Goal: Task Accomplishment & Management: Complete application form

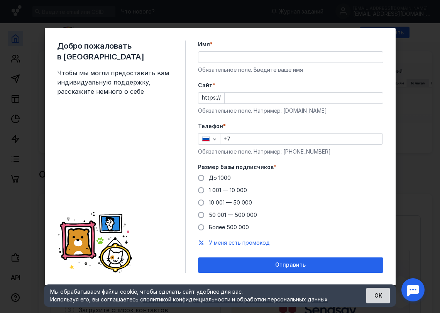
click at [375, 294] on button "ОК" at bounding box center [378, 295] width 24 height 15
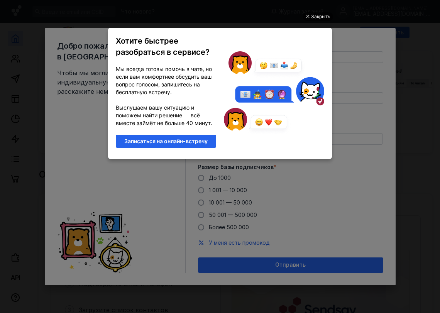
click at [316, 16] on div "Закрыть" at bounding box center [320, 16] width 19 height 8
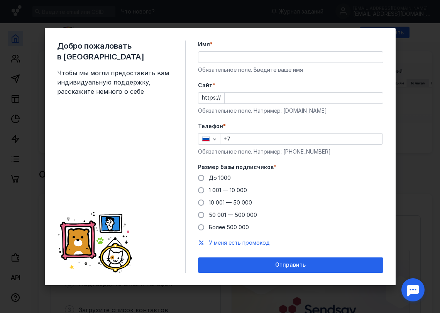
click at [239, 98] on input "Cайт *" at bounding box center [304, 98] width 158 height 11
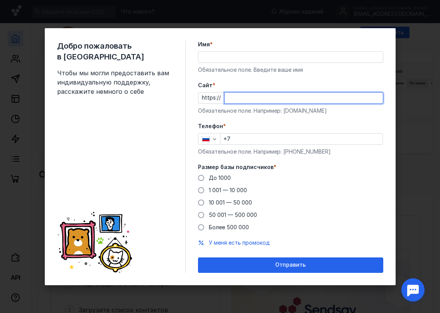
paste input "[DOMAIN_NAME][URL]"
type input "[DOMAIN_NAME][URL]"
click at [257, 56] on input "Имя *" at bounding box center [290, 57] width 184 height 11
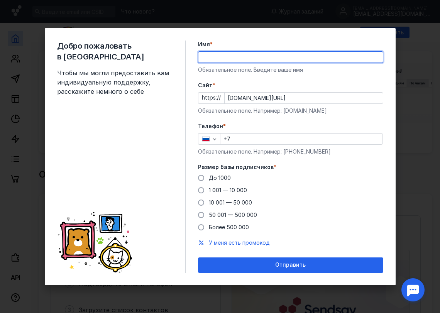
type input "[PERSON_NAME]"
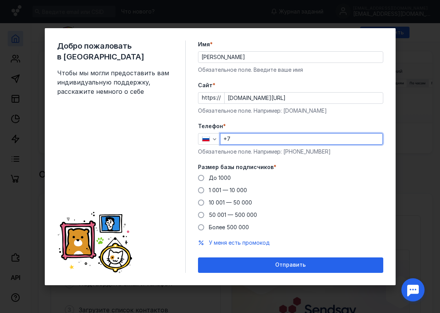
click at [262, 141] on input "+7" at bounding box center [301, 139] width 162 height 11
type input "[PHONE_NUMBER]"
click at [223, 177] on span "До 1000" at bounding box center [220, 177] width 22 height 7
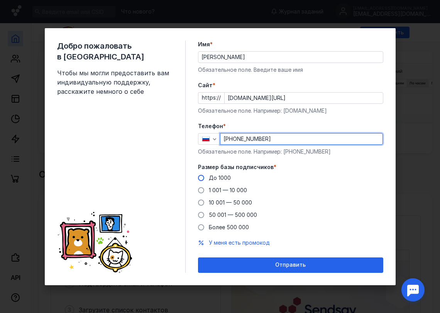
click at [0, 0] on input "До 1000" at bounding box center [0, 0] width 0 height 0
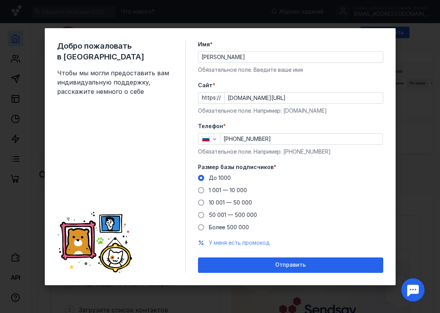
click at [244, 242] on span "У меня есть промокод" at bounding box center [239, 242] width 61 height 7
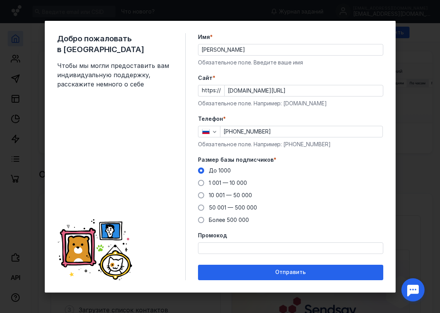
click at [253, 250] on input "Промокод" at bounding box center [290, 248] width 184 height 11
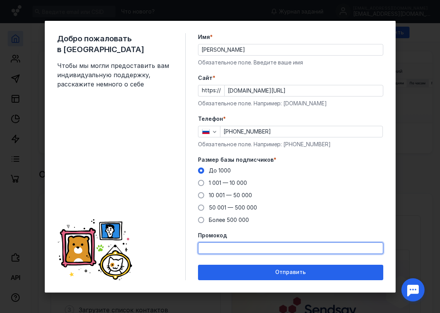
paste input "PROMO22"
type input "PROMO22"
click at [306, 222] on div "До [DATE] 1 001 — 10 000 10 001 — 50 000 50 001 — 500 000 Более 500 000" at bounding box center [290, 195] width 185 height 57
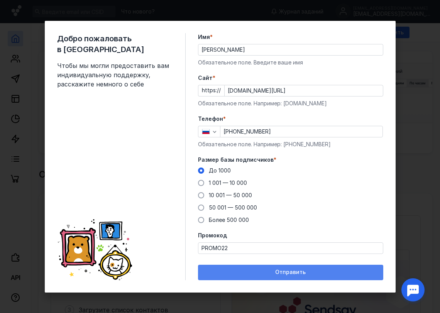
click at [293, 274] on span "Отправить" at bounding box center [290, 272] width 30 height 7
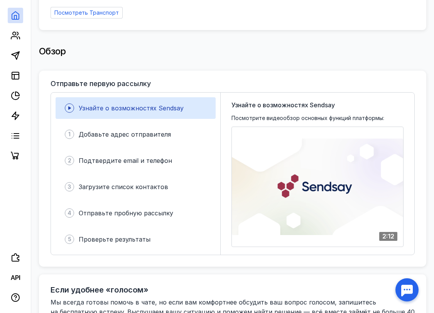
scroll to position [193, 0]
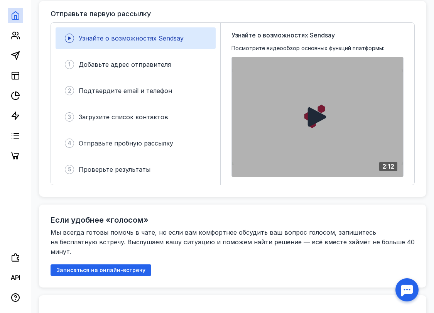
click at [312, 112] on icon at bounding box center [317, 116] width 19 height 19
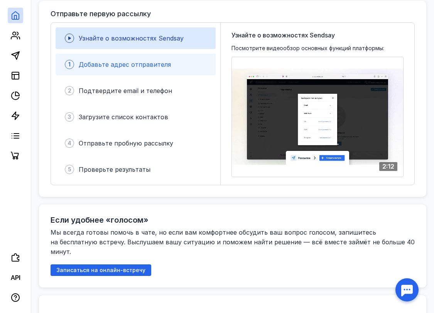
click at [108, 54] on div "1 Добавьте адрес отправителя" at bounding box center [136, 65] width 160 height 22
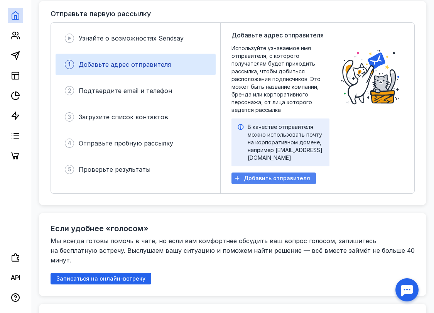
click at [279, 175] on span "Добавить отправителя" at bounding box center [277, 178] width 66 height 7
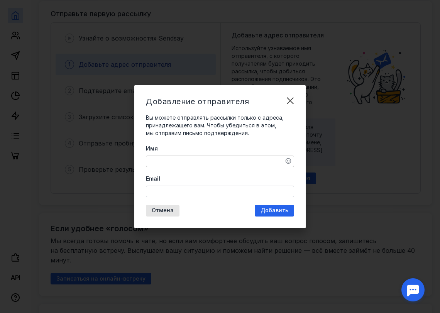
click at [188, 159] on textarea "Имя" at bounding box center [219, 161] width 147 height 11
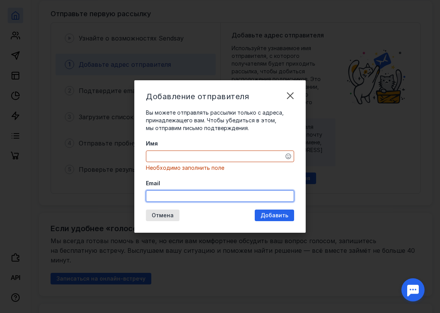
click at [189, 195] on input "Email" at bounding box center [219, 196] width 147 height 11
paste input "brewerybadger"
type input "[EMAIL_ADDRESS][DOMAIN_NAME]"
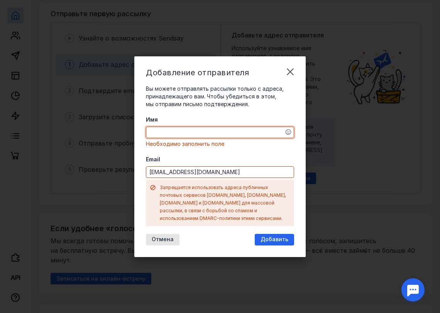
click at [206, 158] on div "Имя Необходимо заполнить поле Email [EMAIL_ADDRESS][DOMAIN_NAME] Запрещается ис…" at bounding box center [220, 171] width 148 height 110
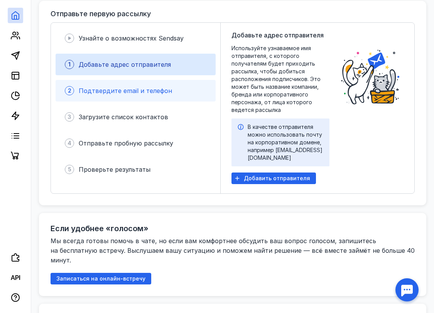
click at [158, 90] on span "Подтвердите email и телефон" at bounding box center [125, 91] width 93 height 8
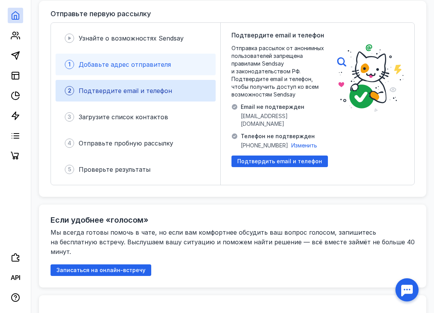
click at [158, 64] on span "Добавьте адрес отправителя" at bounding box center [125, 65] width 92 height 8
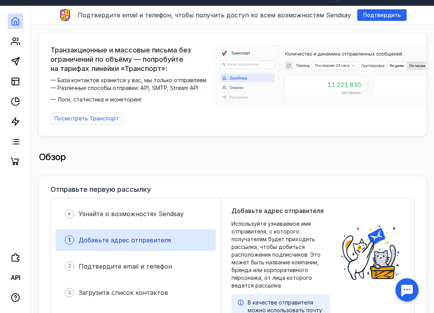
scroll to position [0, 0]
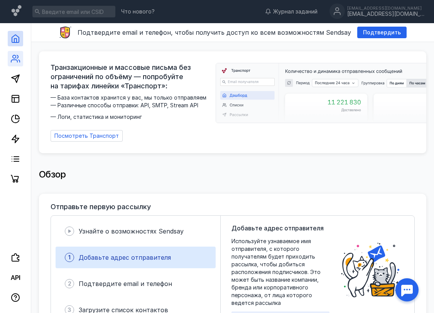
click at [18, 54] on link at bounding box center [15, 58] width 15 height 15
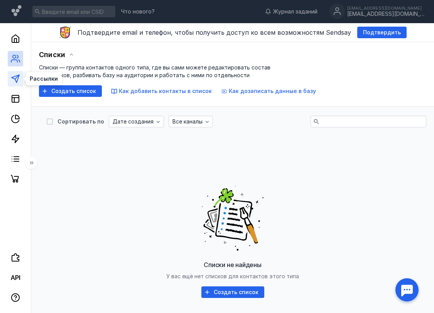
click at [15, 77] on icon at bounding box center [15, 78] width 9 height 9
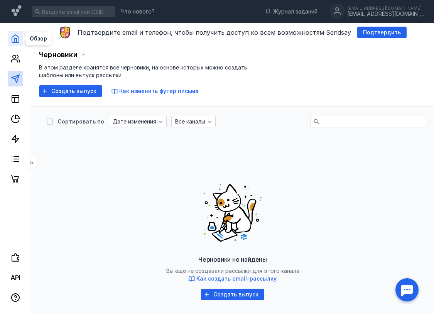
click at [13, 42] on icon at bounding box center [15, 39] width 7 height 8
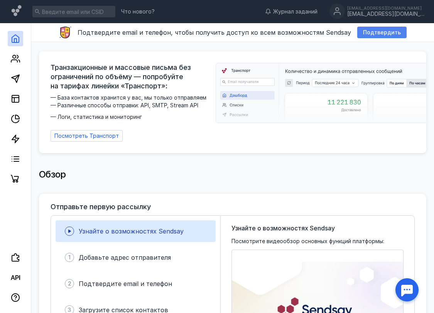
click at [369, 32] on span "Подтвердить" at bounding box center [382, 32] width 38 height 7
